Goal: Transaction & Acquisition: Purchase product/service

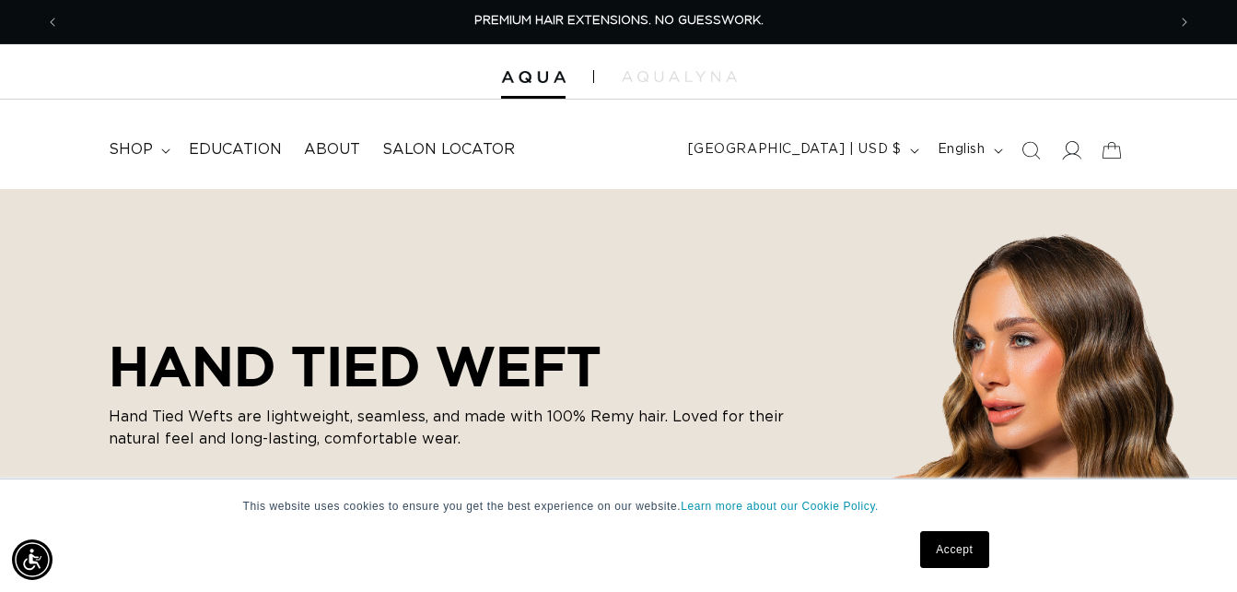
click at [1076, 154] on icon at bounding box center [1070, 149] width 19 height 19
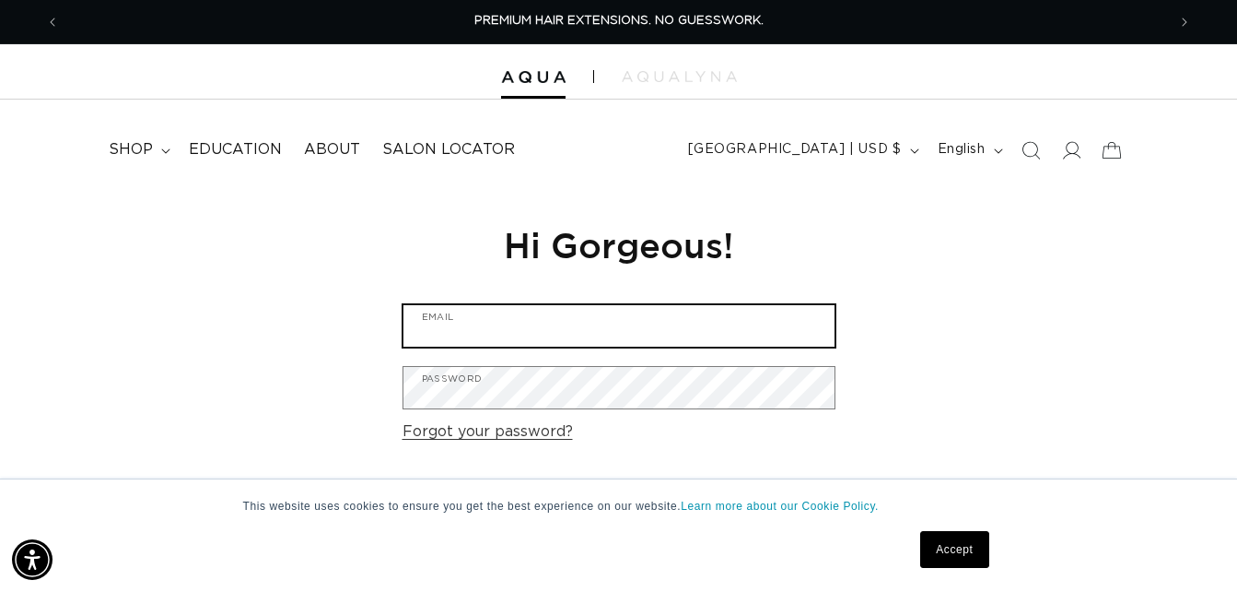
click at [506, 317] on input "Email" at bounding box center [619, 325] width 431 height 41
type input "j"
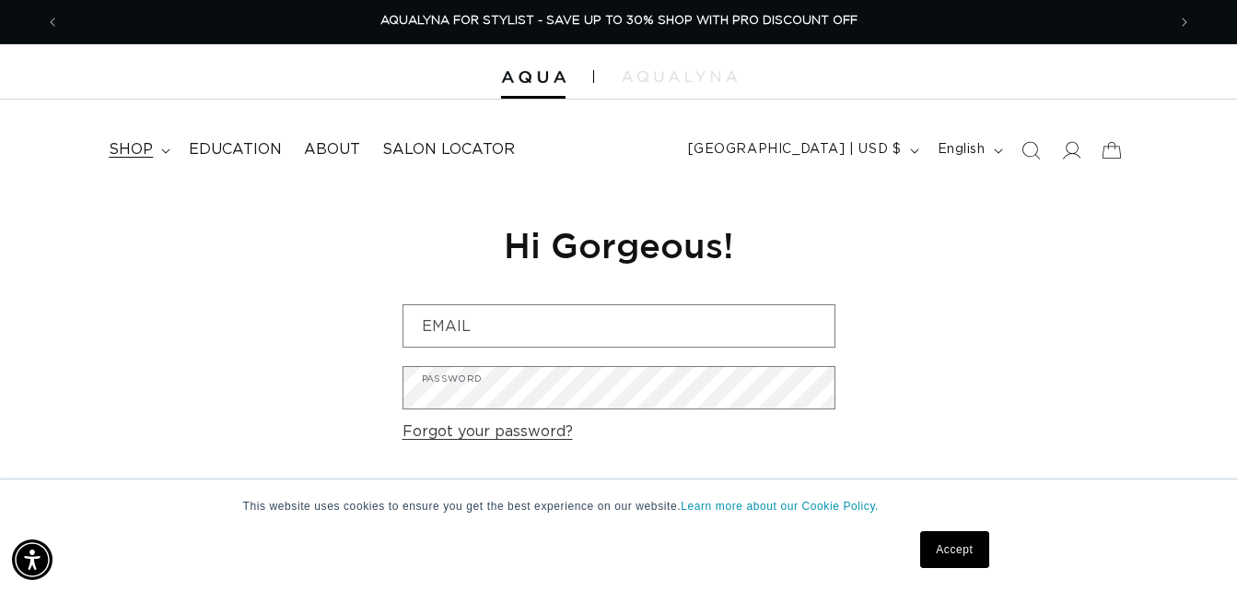
click at [135, 141] on span "shop" at bounding box center [131, 149] width 44 height 19
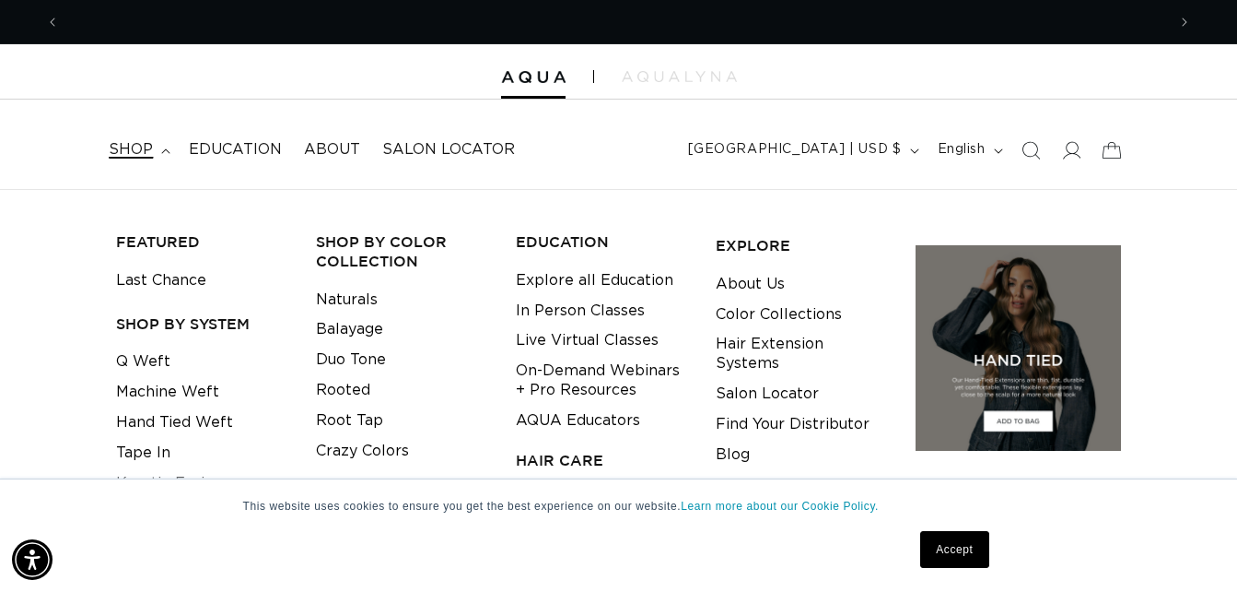
scroll to position [0, 0]
click at [190, 417] on link "Hand Tied Weft" at bounding box center [174, 422] width 117 height 30
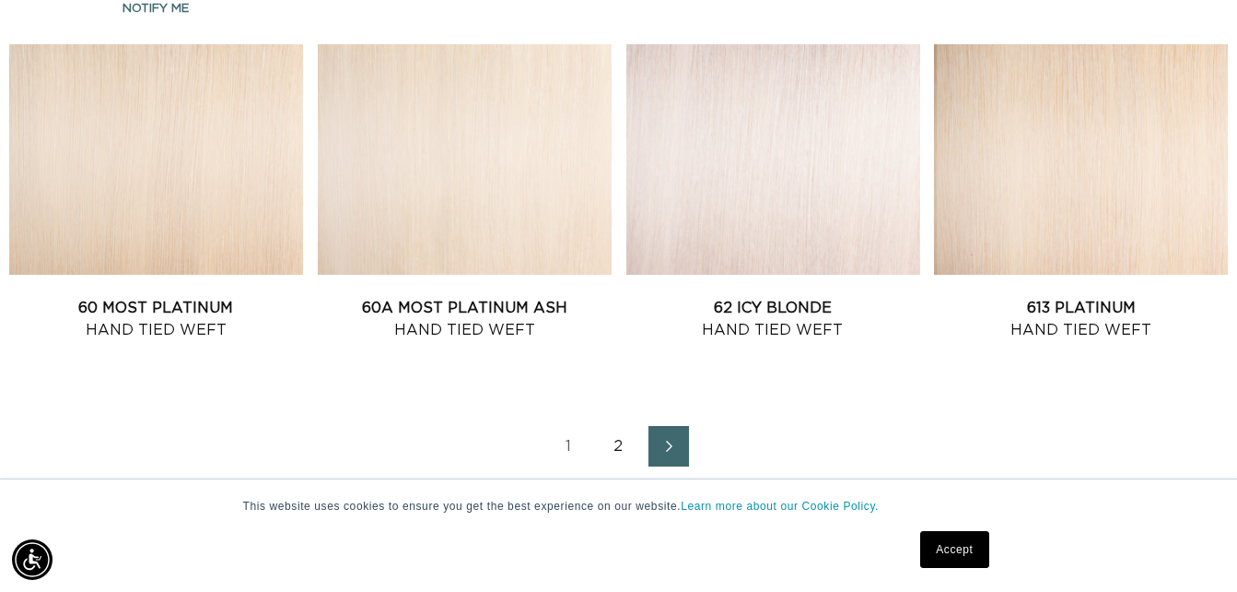
scroll to position [2119, 0]
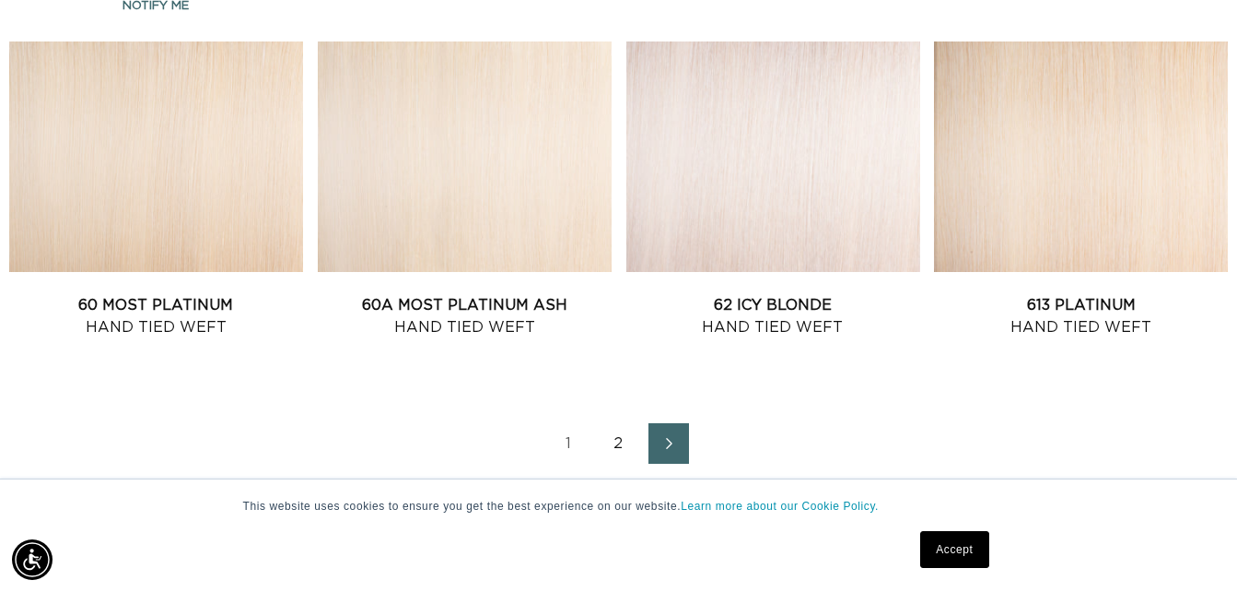
click at [622, 448] on link "2" at bounding box center [619, 443] width 41 height 41
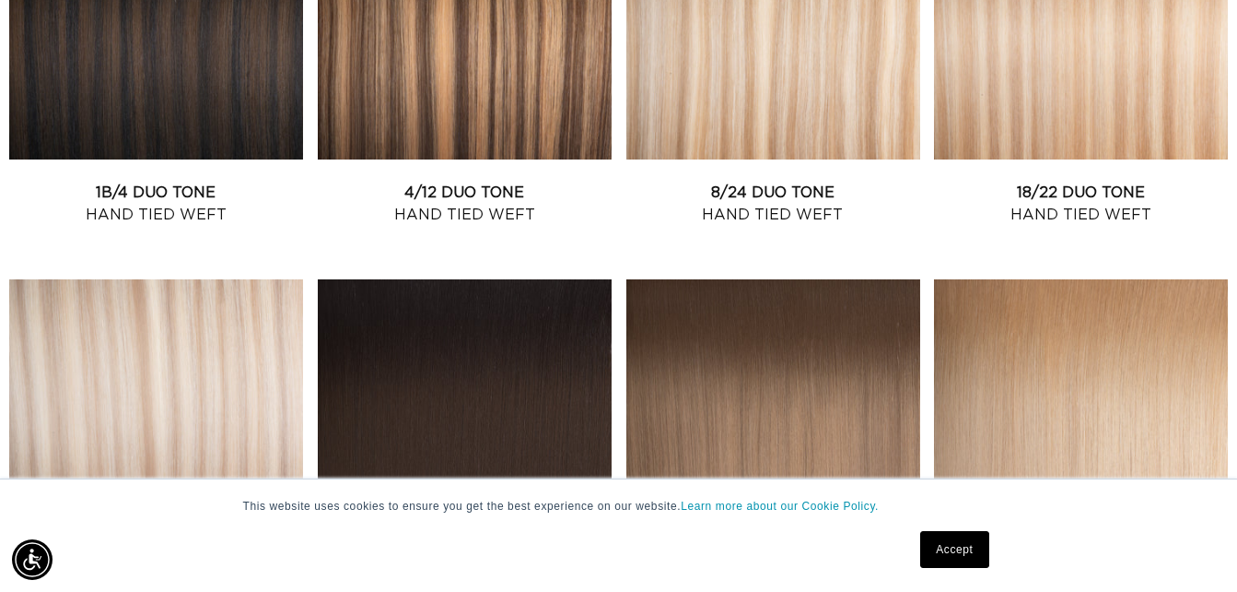
scroll to position [645, 0]
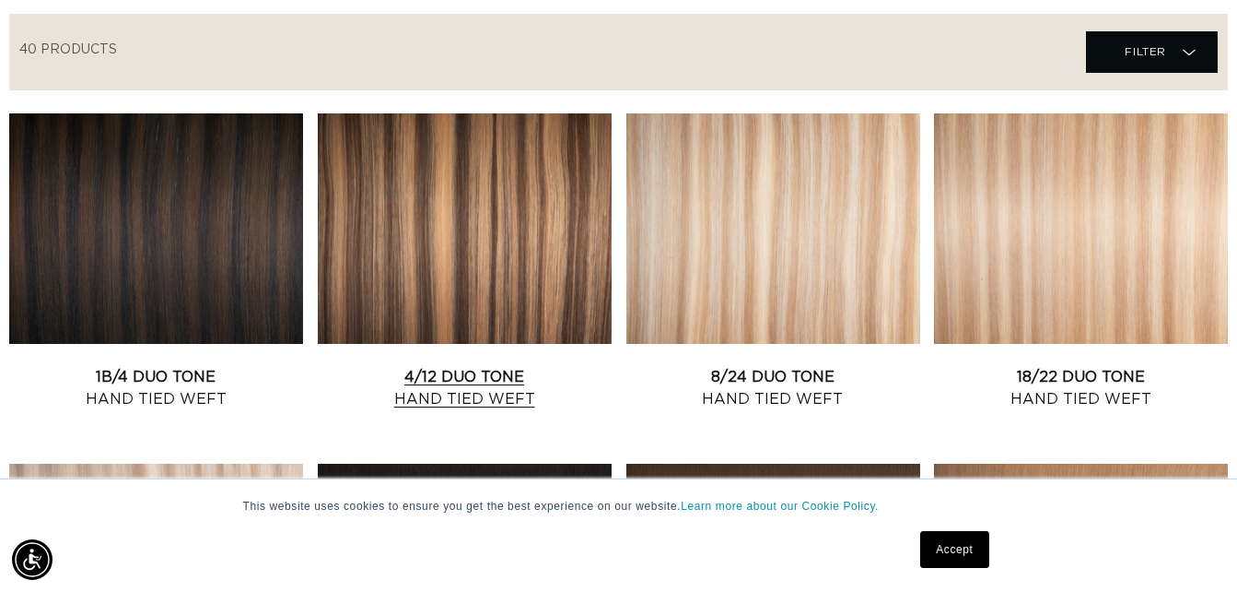
click at [505, 366] on link "4/12 Duo Tone Hand Tied Weft" at bounding box center [465, 388] width 294 height 44
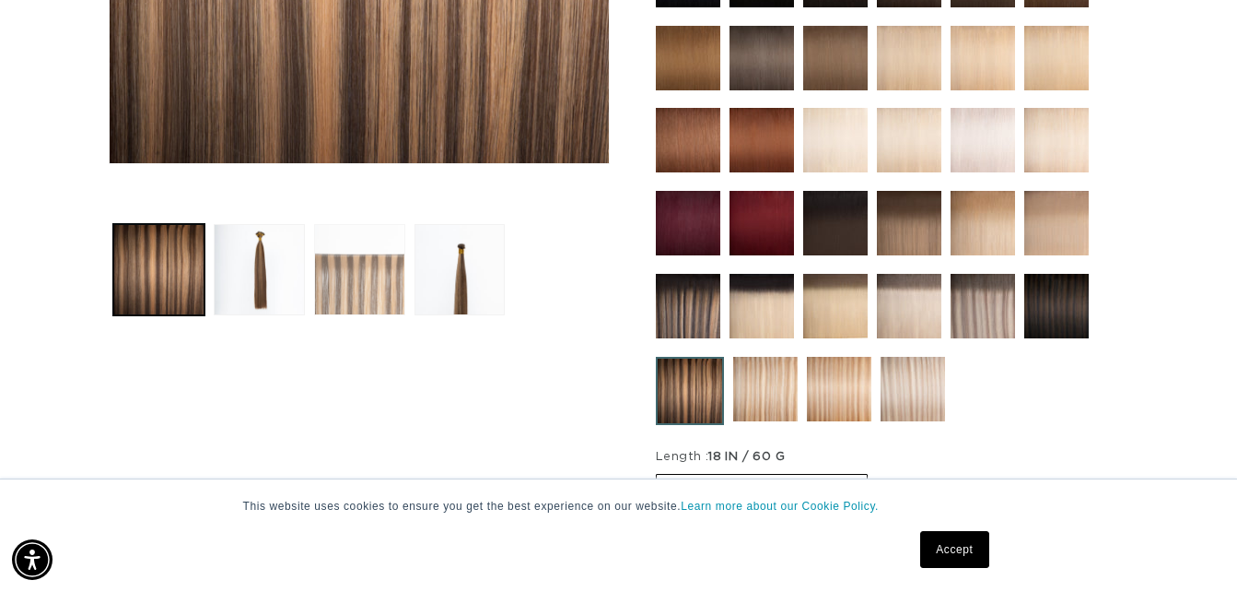
scroll to position [0, 2213]
click at [335, 280] on button "Load image 3 in gallery view" at bounding box center [359, 269] width 91 height 91
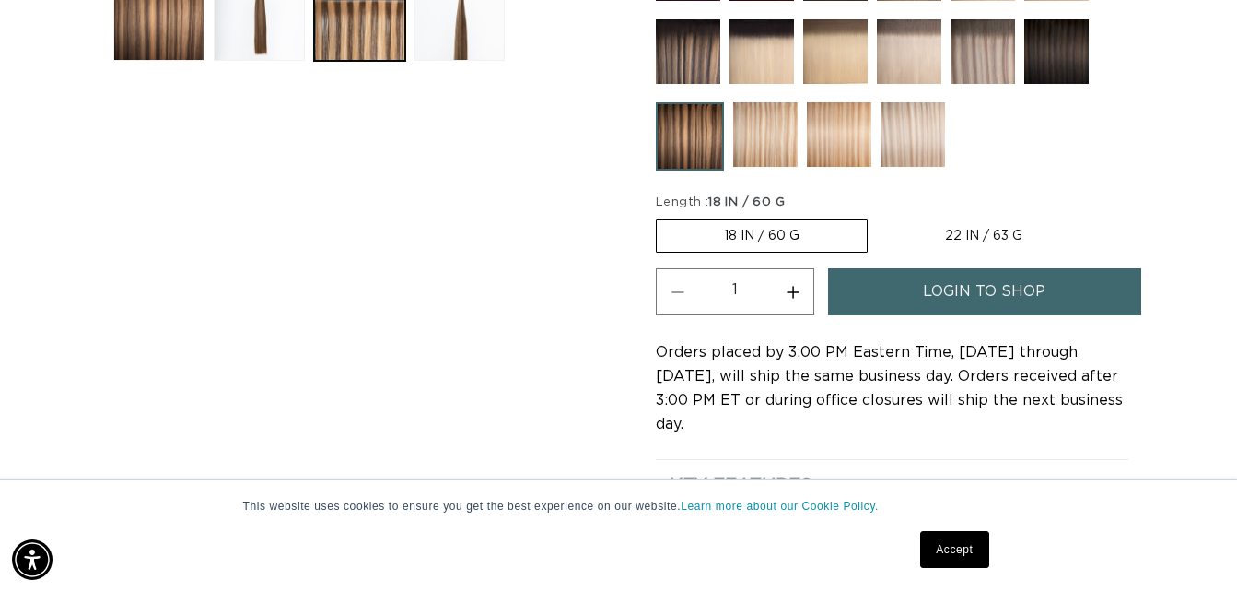
click at [979, 293] on span "login to shop" at bounding box center [984, 291] width 123 height 47
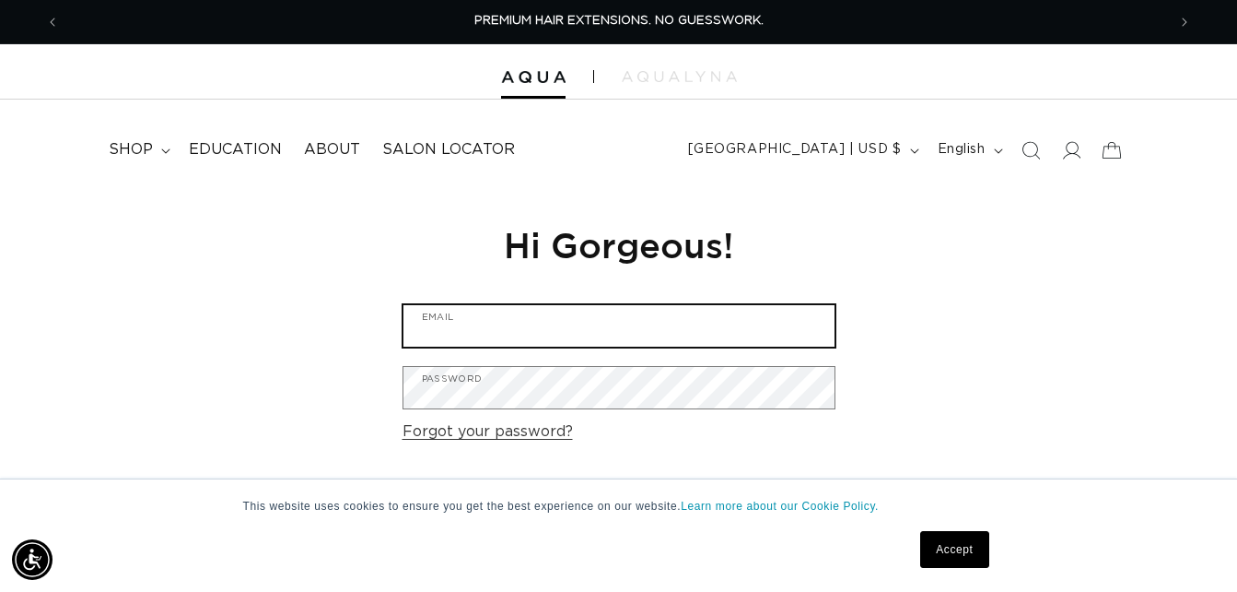
click at [594, 315] on input "Email" at bounding box center [619, 325] width 431 height 41
type input "j"
